Goal: Task Accomplishment & Management: Manage account settings

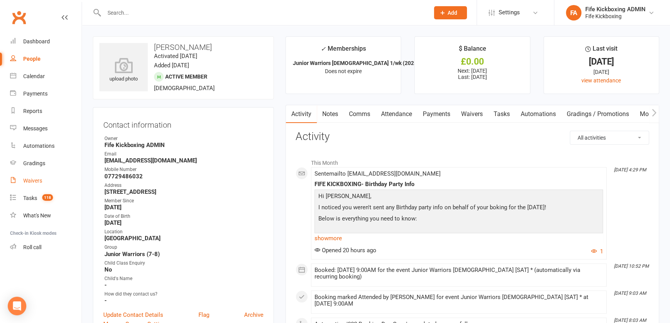
click at [29, 183] on div "Waivers" at bounding box center [32, 181] width 19 height 6
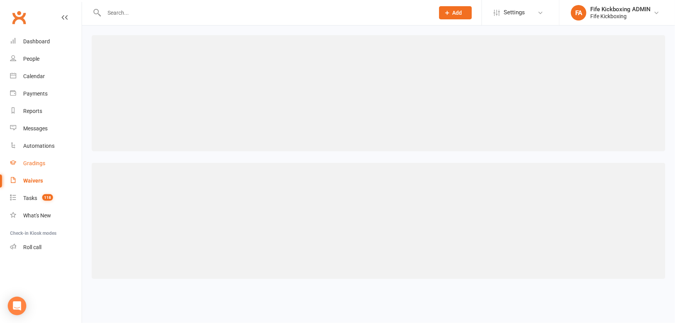
click at [32, 166] on div "Gradings" at bounding box center [34, 163] width 22 height 6
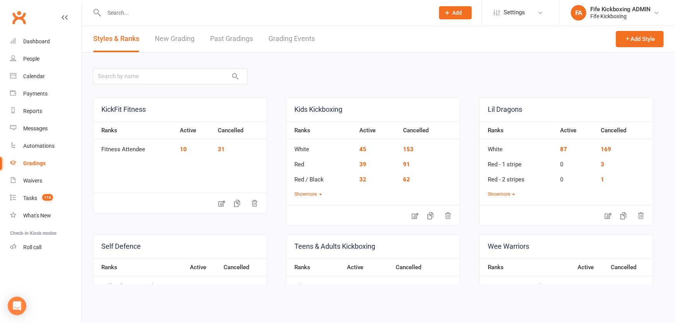
click at [272, 42] on link "Grading Events" at bounding box center [292, 39] width 46 height 27
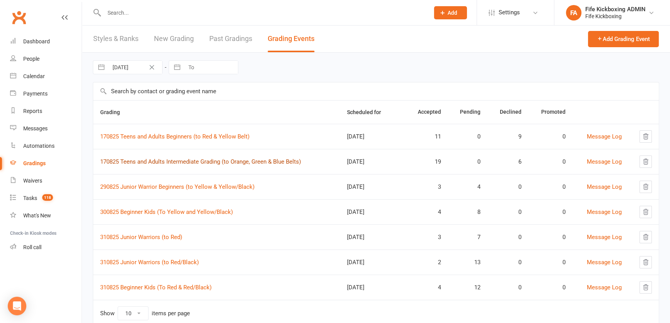
click at [204, 160] on link "170825 Teens and Adults Intermediate Grading (to Orange, Green & Blue Belts)" at bounding box center [200, 161] width 201 height 7
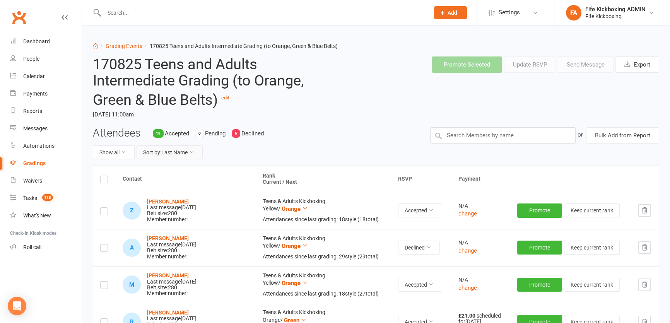
click at [177, 151] on button "Sort by: Last Name" at bounding box center [170, 152] width 66 height 14
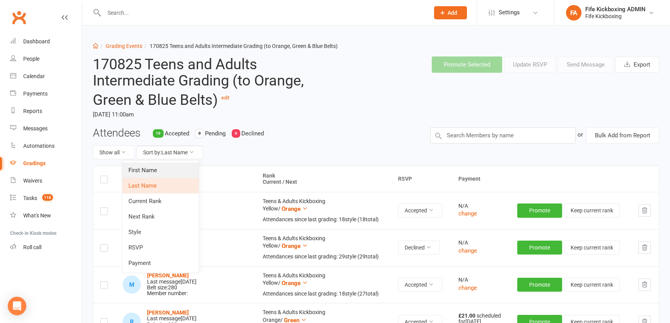
click at [180, 170] on link "First Name" at bounding box center [160, 169] width 77 height 15
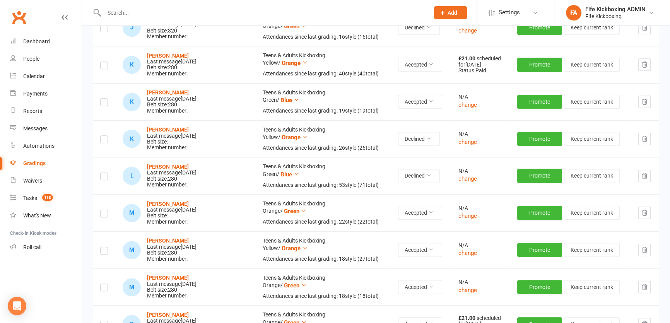
scroll to position [703, 0]
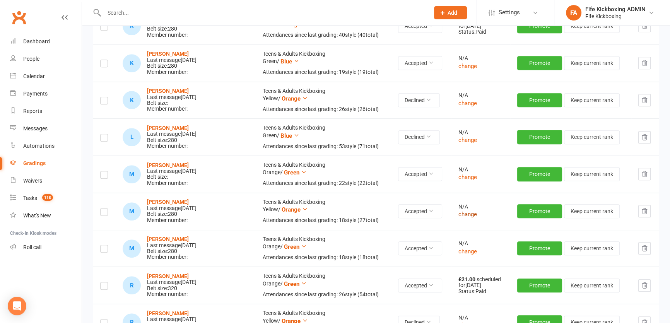
drag, startPoint x: 454, startPoint y: 215, endPoint x: 454, endPoint y: 210, distance: 5.4
click at [458, 214] on button "change" at bounding box center [467, 214] width 19 height 9
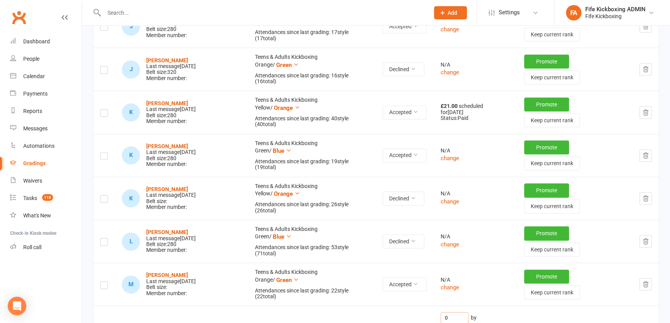
click at [449, 312] on input "0" at bounding box center [455, 317] width 28 height 11
type input "1"
type input "21"
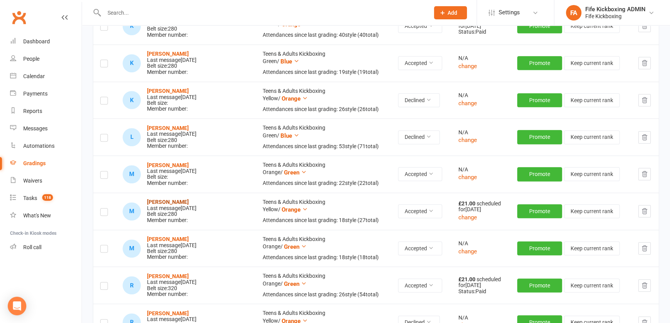
click at [166, 199] on strong "[PERSON_NAME]" at bounding box center [168, 202] width 42 height 6
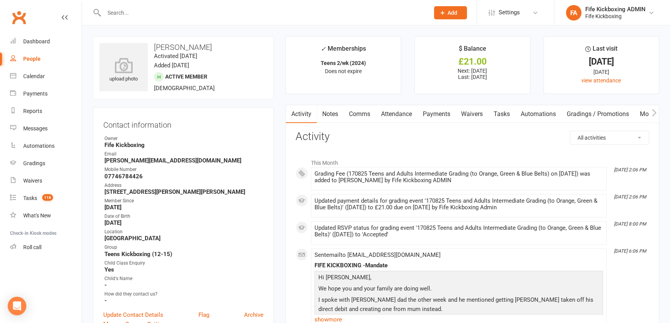
click at [444, 116] on link "Payments" at bounding box center [436, 114] width 38 height 18
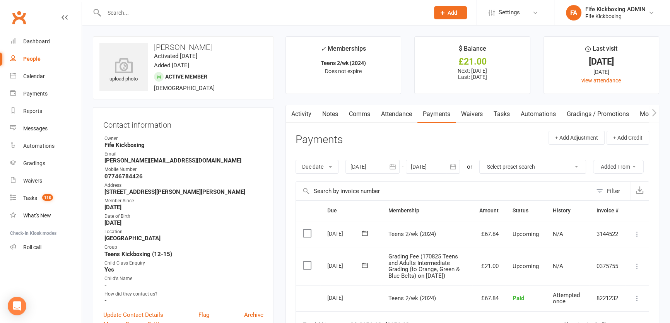
click at [636, 263] on icon at bounding box center [637, 266] width 8 height 8
click at [602, 294] on link "Mark as Paid (POS)" at bounding box center [603, 296] width 77 height 15
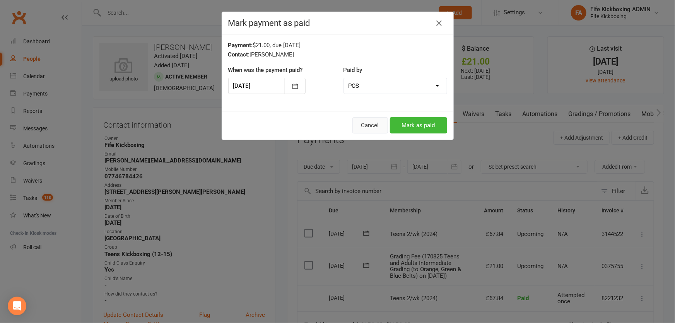
drag, startPoint x: 354, startPoint y: 121, endPoint x: 474, endPoint y: 205, distance: 146.4
click at [354, 121] on button "Cancel" at bounding box center [370, 125] width 36 height 16
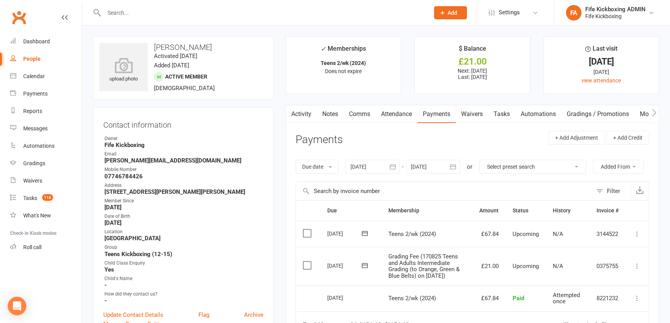
click at [634, 263] on icon at bounding box center [637, 266] width 8 height 8
click at [596, 315] on link "Mark as Paid (Other)" at bounding box center [603, 311] width 77 height 15
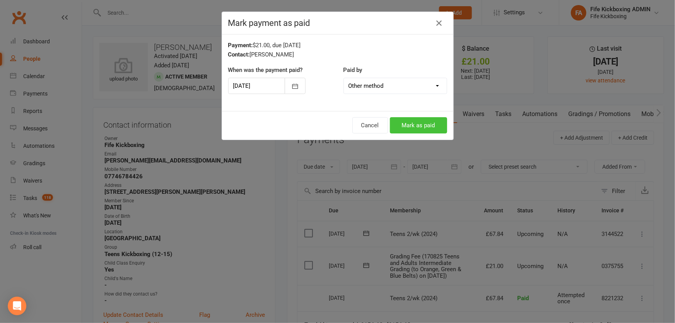
click at [433, 127] on button "Mark as paid" at bounding box center [418, 125] width 57 height 16
